Goal: Task Accomplishment & Management: Use online tool/utility

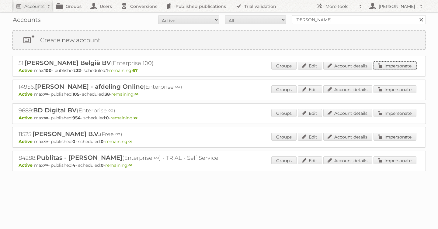
click at [404, 68] on link "Impersonate" at bounding box center [395, 66] width 43 height 8
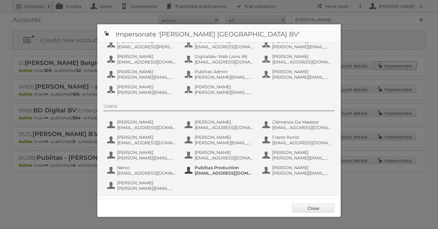
scroll to position [44, 0]
click at [209, 173] on span "[EMAIL_ADDRESS][DOMAIN_NAME]" at bounding box center [224, 173] width 59 height 5
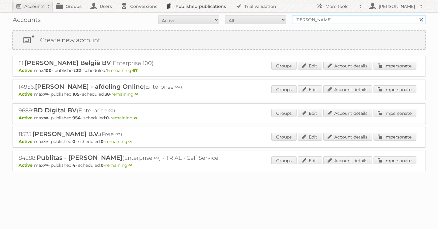
drag, startPoint x: 330, startPoint y: 18, endPoint x: 219, endPoint y: 9, distance: 111.4
click at [252, 13] on div "Accounts All Active Expired Pending All Paid Trials Self service [PERSON_NAME] …" at bounding box center [219, 19] width 414 height 15
type input "etos"
click at [417, 15] on input "Search" at bounding box center [421, 19] width 9 height 9
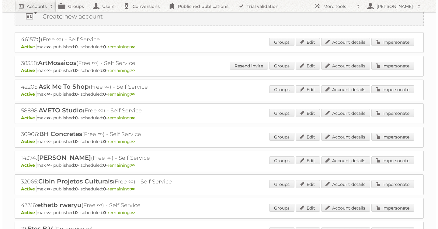
scroll to position [95, 0]
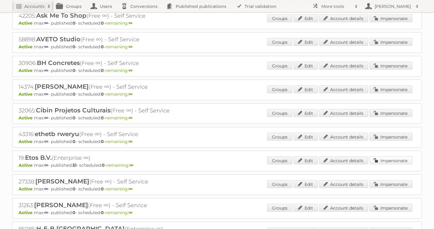
click at [385, 160] on link "Impersonate" at bounding box center [390, 161] width 43 height 8
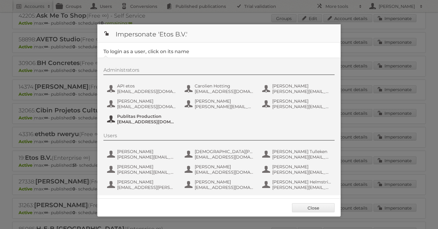
click at [135, 119] on span "Publitas Production" at bounding box center [146, 116] width 59 height 5
